Goal: Information Seeking & Learning: Learn about a topic

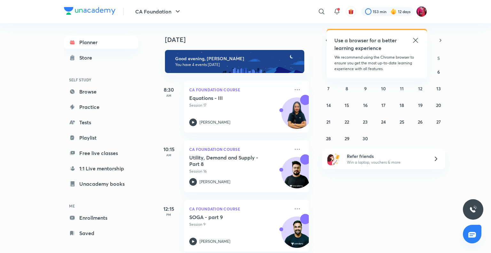
scroll to position [4, 0]
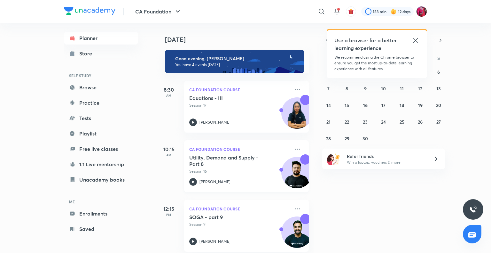
click at [234, 155] on h5 "Utility, Demand and Supply - Part 8" at bounding box center [229, 160] width 80 height 13
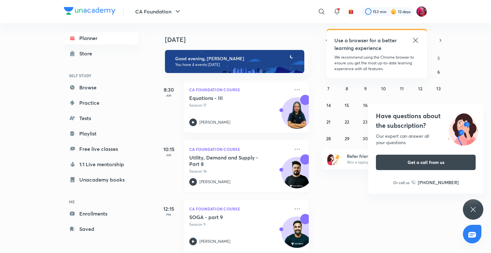
click at [225, 172] on p "Session 16" at bounding box center [239, 171] width 100 height 6
